Goal: Task Accomplishment & Management: Manage account settings

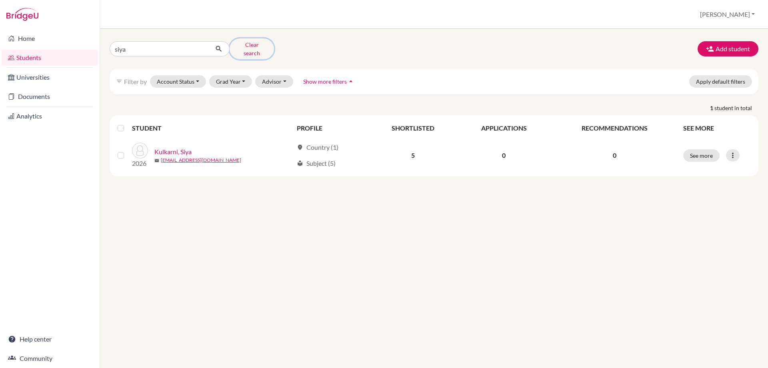
click at [252, 45] on button "Clear search" at bounding box center [252, 48] width 44 height 21
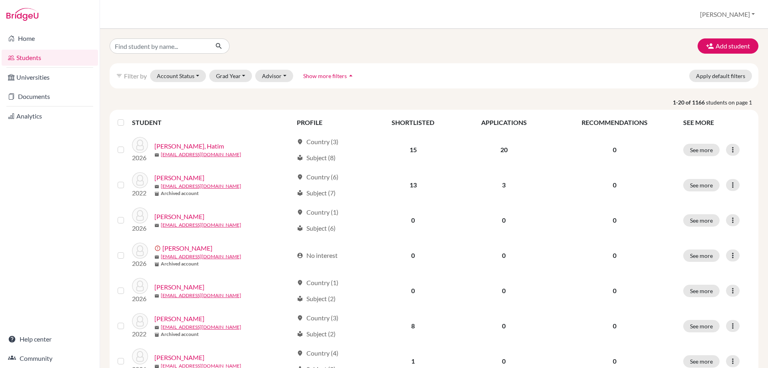
drag, startPoint x: 28, startPoint y: 93, endPoint x: 134, endPoint y: 28, distance: 124.4
click at [28, 93] on link "Documents" at bounding box center [50, 96] width 96 height 16
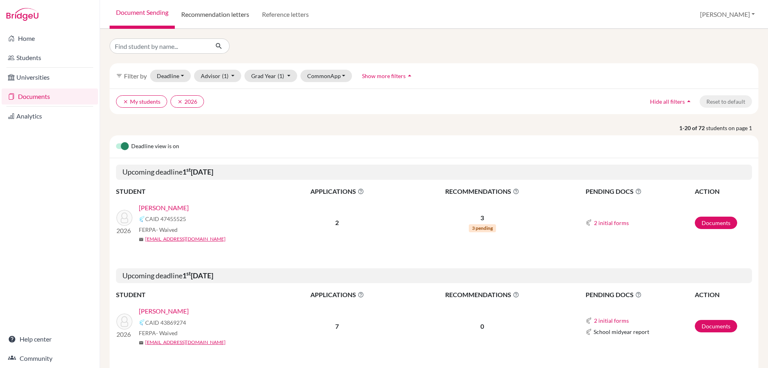
click at [214, 23] on link "Recommendation letters" at bounding box center [215, 14] width 81 height 29
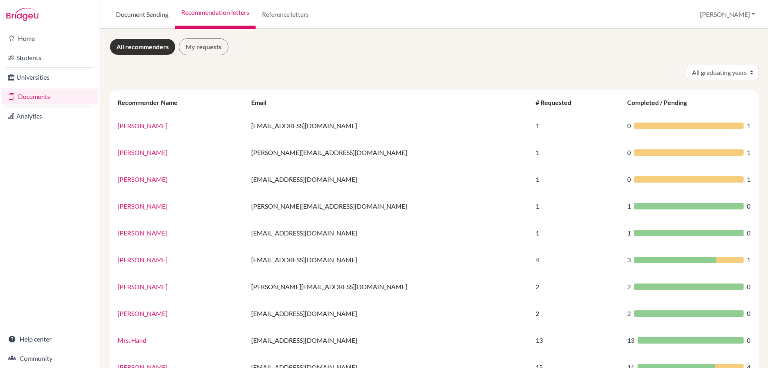
click at [158, 16] on link "Document Sending" at bounding box center [142, 14] width 65 height 29
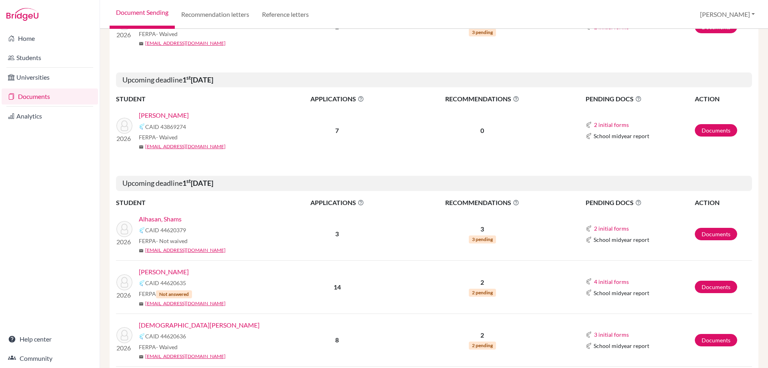
scroll to position [200, 0]
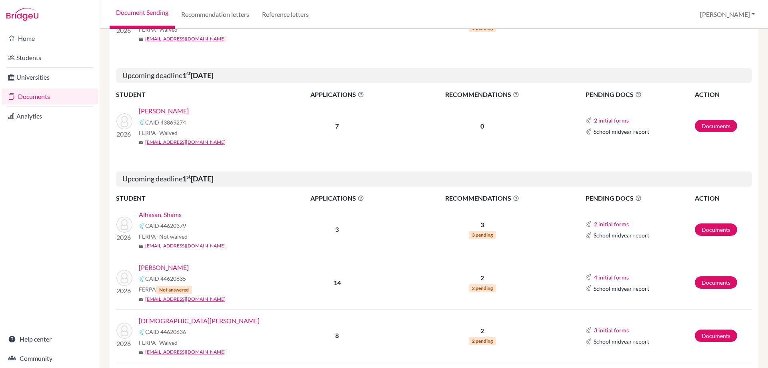
click at [513, 198] on icon at bounding box center [516, 198] width 6 height 6
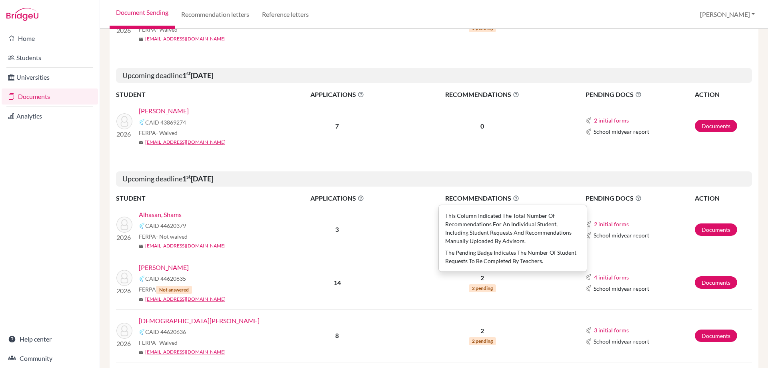
click at [513, 198] on icon at bounding box center [516, 198] width 6 height 6
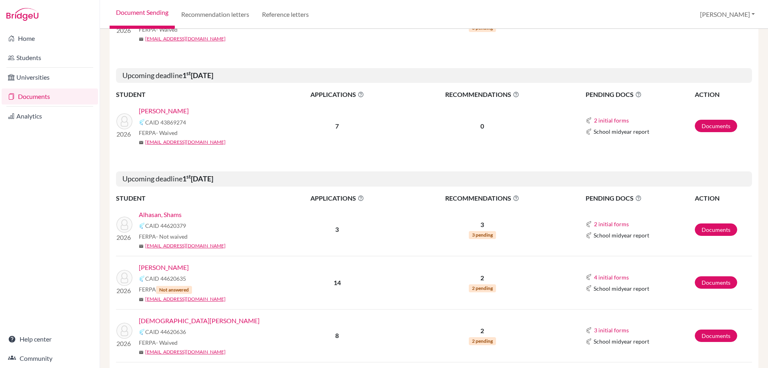
click at [167, 214] on link "Alhasan, Shams" at bounding box center [160, 215] width 43 height 10
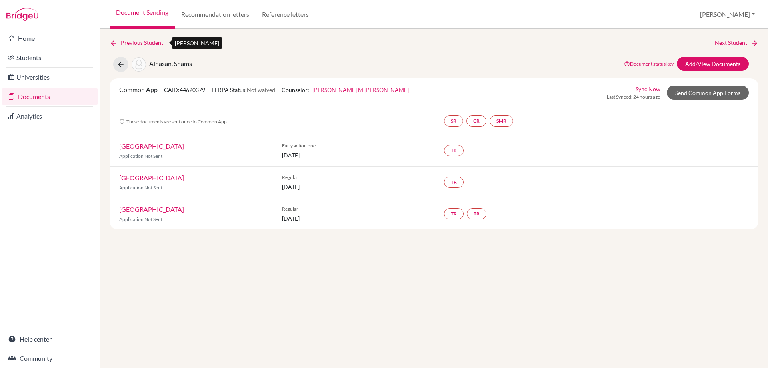
click at [120, 44] on link "Previous Student" at bounding box center [140, 42] width 60 height 9
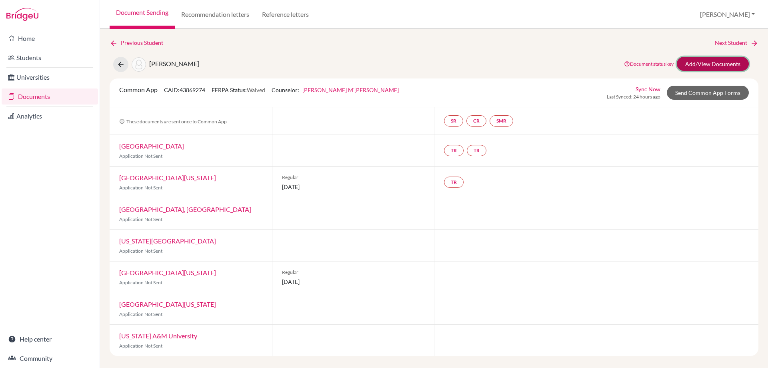
click at [714, 60] on link "Add/View Documents" at bounding box center [713, 64] width 72 height 14
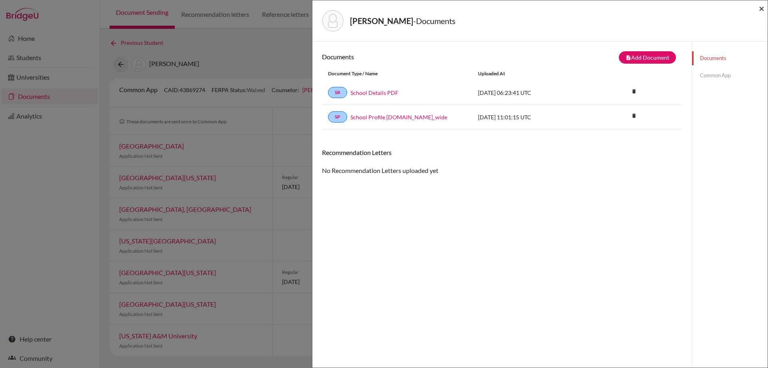
click at [761, 10] on span "×" at bounding box center [762, 8] width 6 height 12
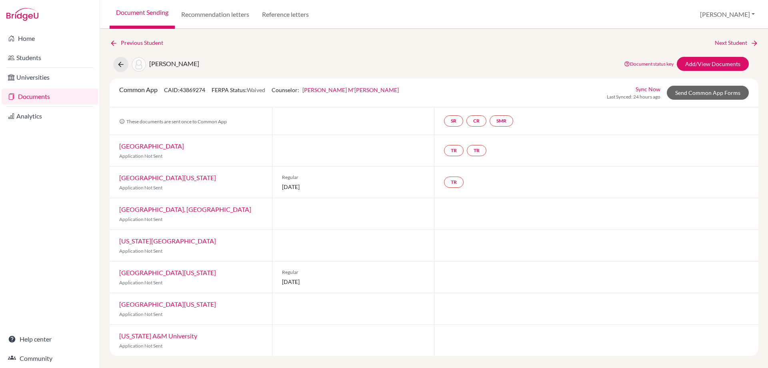
click at [128, 38] on div "Previous Student Next Student [PERSON_NAME] Document status key TR Requirement.…" at bounding box center [434, 198] width 668 height 339
click at [128, 39] on link "Previous Student" at bounding box center [140, 42] width 60 height 9
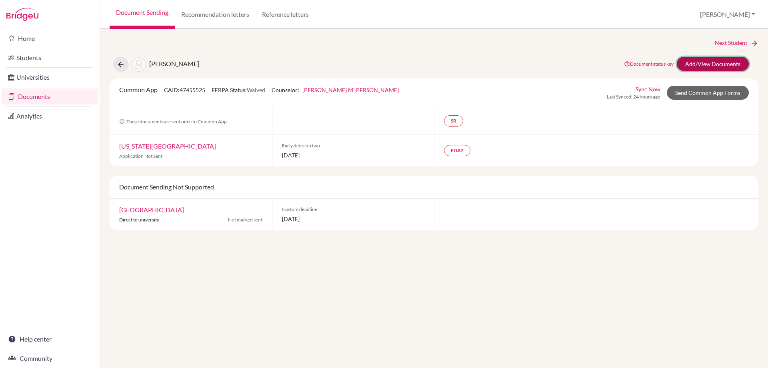
click at [704, 65] on link "Add/View Documents" at bounding box center [713, 64] width 72 height 14
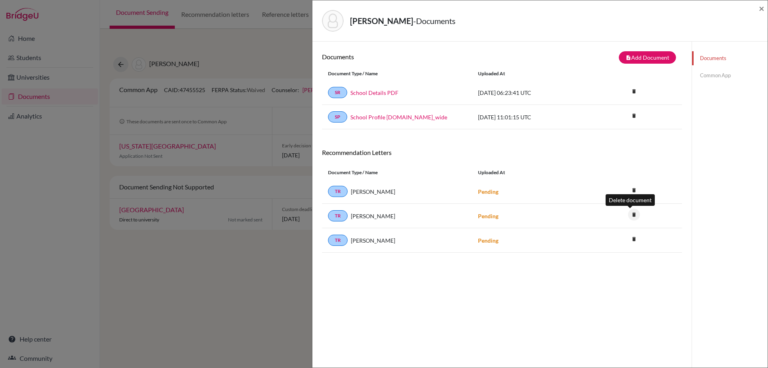
click at [630, 216] on icon "delete" at bounding box center [634, 214] width 12 height 12
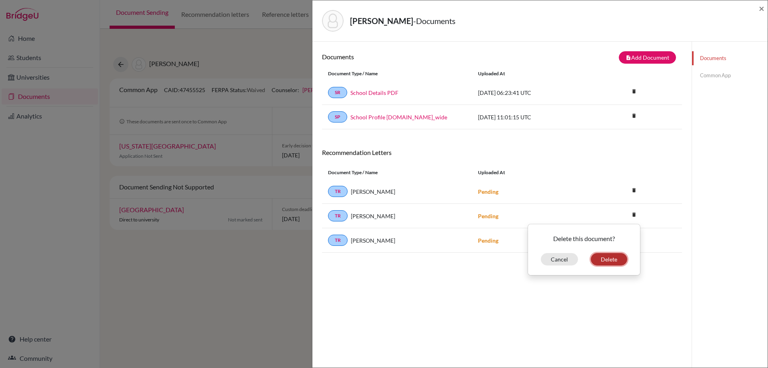
click at [609, 263] on button "Delete" at bounding box center [609, 259] width 36 height 12
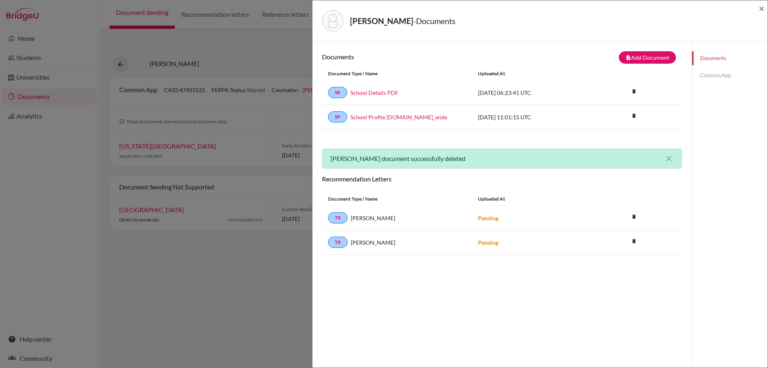
click at [575, 310] on div "Documents note_add Add Document Document type Change explanation for Common App…" at bounding box center [502, 225] width 360 height 348
click at [760, 8] on span "×" at bounding box center [762, 8] width 6 height 12
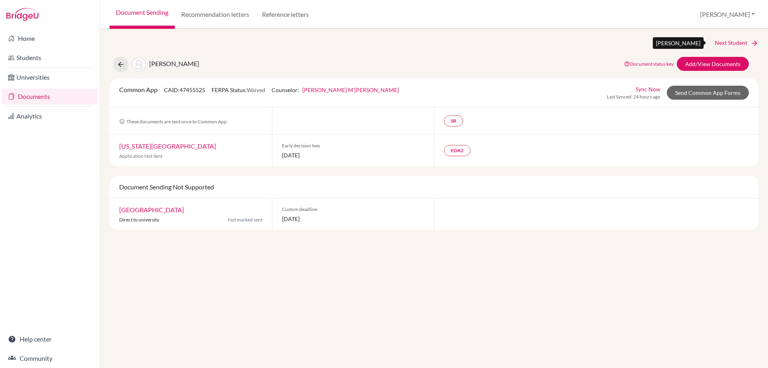
click at [737, 45] on link "Next Student" at bounding box center [737, 42] width 44 height 9
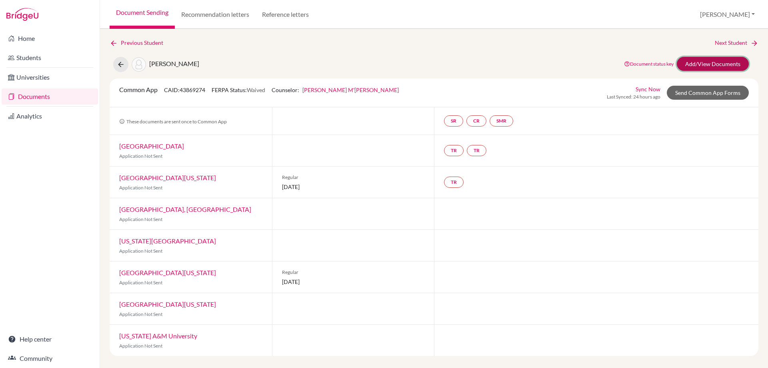
click at [692, 62] on link "Add/View Documents" at bounding box center [713, 64] width 72 height 14
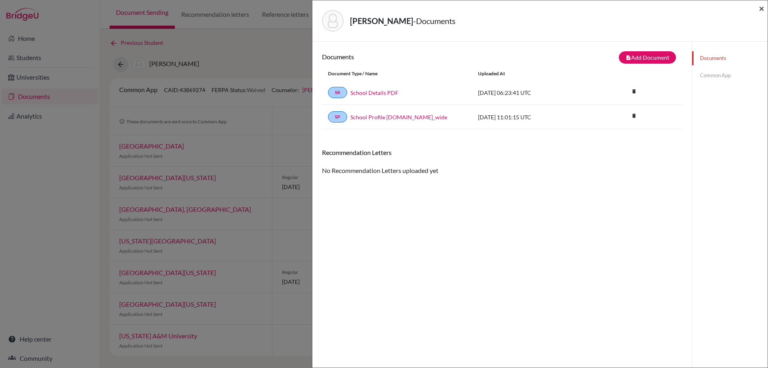
click at [760, 12] on span "×" at bounding box center [762, 8] width 6 height 12
